Goal: Navigation & Orientation: Find specific page/section

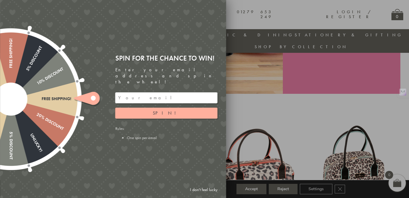
scroll to position [134, 0]
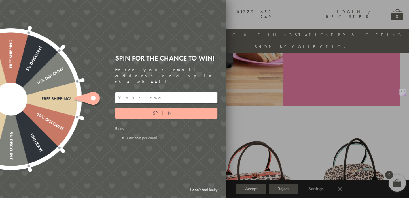
click at [194, 189] on link "I don't feel lucky" at bounding box center [203, 189] width 33 height 11
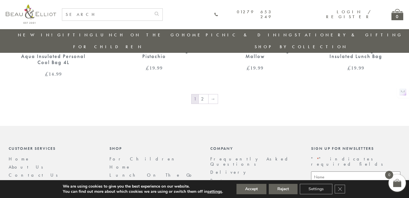
scroll to position [1050, 0]
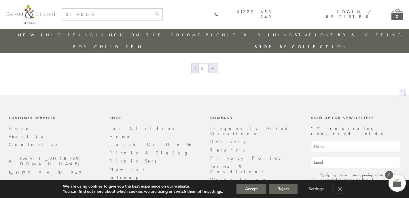
click at [214, 64] on link "→" at bounding box center [213, 68] width 9 height 9
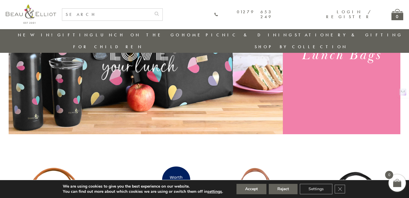
scroll to position [40, 0]
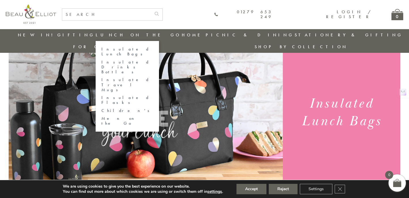
click at [106, 48] on link "Insulated Lunch Bags" at bounding box center [127, 52] width 52 height 10
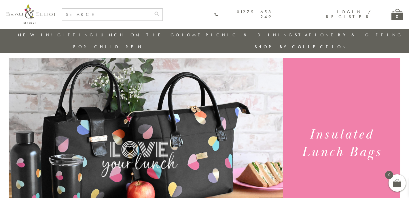
scroll to position [48, 0]
